Goal: Find contact information: Find contact information

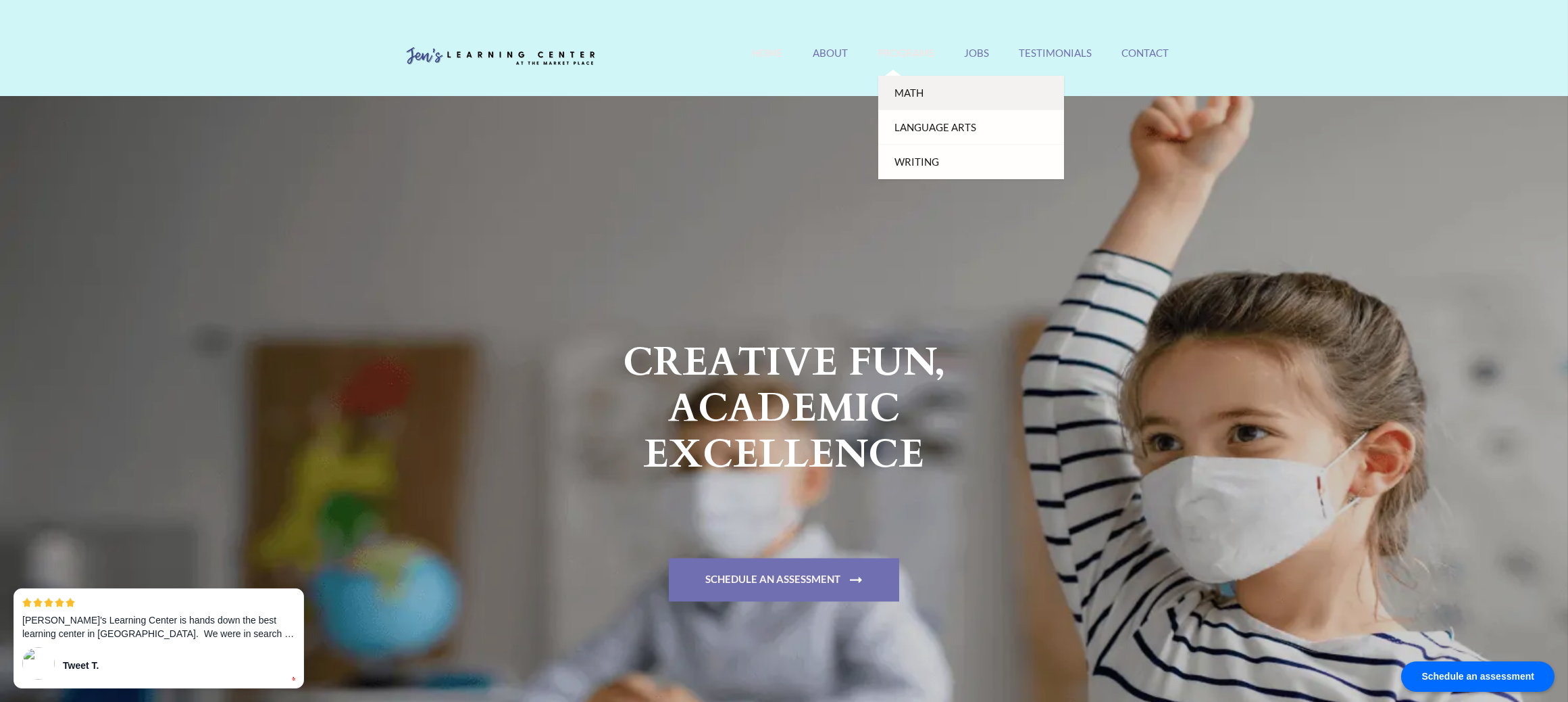
click at [916, 85] on link "Math" at bounding box center [972, 93] width 186 height 35
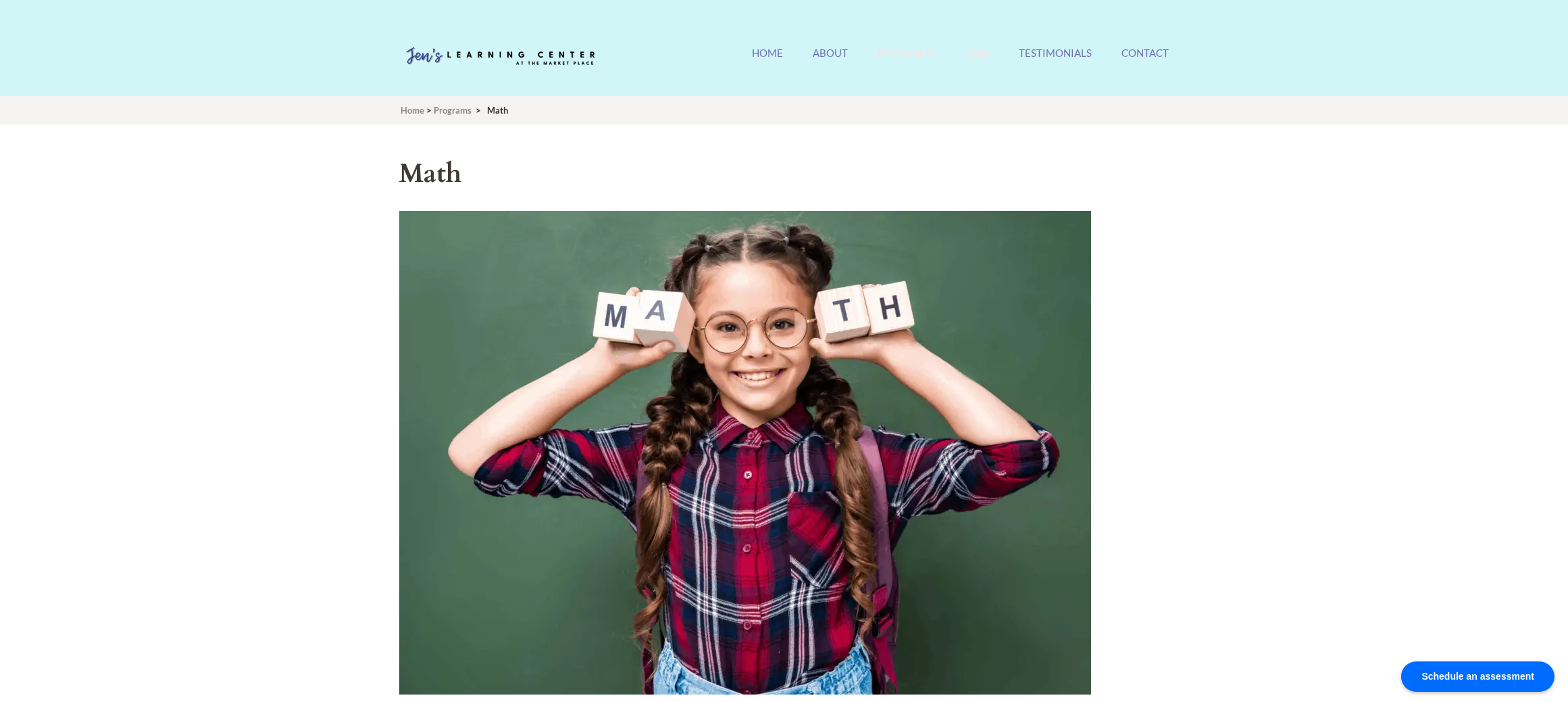
click at [975, 54] on link "Jobs" at bounding box center [977, 61] width 25 height 29
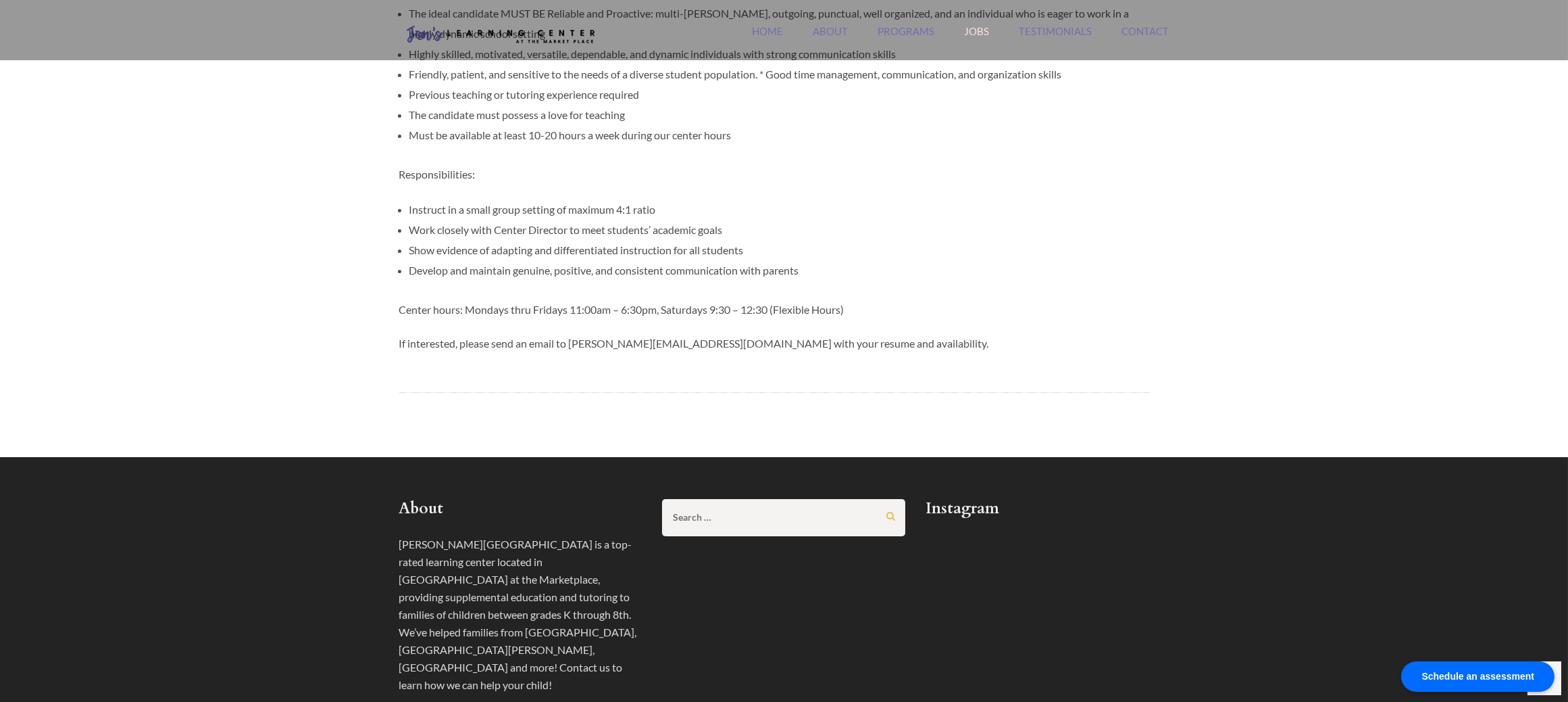
scroll to position [888, 0]
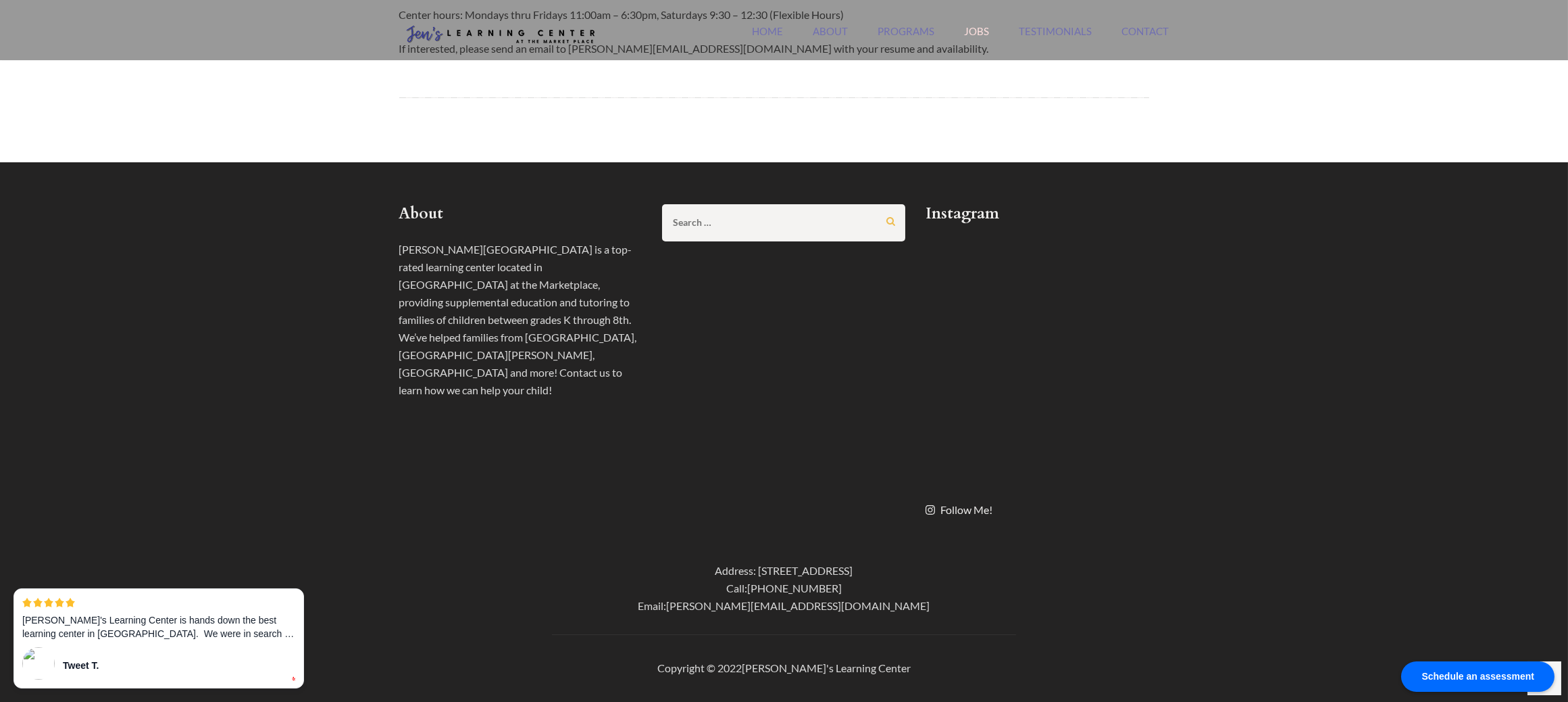
click at [726, 570] on div "Address: [STREET_ADDRESS]" at bounding box center [785, 570] width 770 height 17
drag, startPoint x: 726, startPoint y: 570, endPoint x: 879, endPoint y: 575, distance: 153.1
click at [879, 575] on div "Address: [STREET_ADDRESS]" at bounding box center [785, 570] width 770 height 17
copy div "[STREET_ADDRESS]"
